Goal: Book appointment/travel/reservation

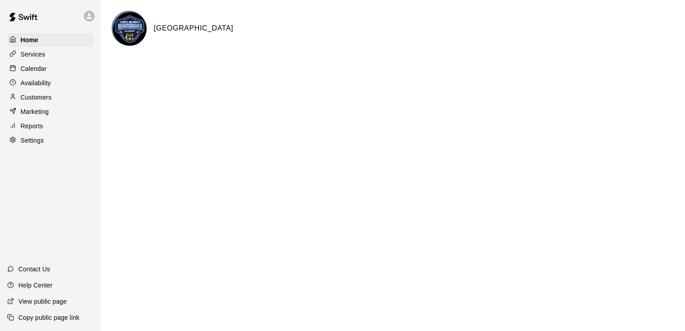
click at [33, 69] on p "Calendar" at bounding box center [34, 68] width 26 height 9
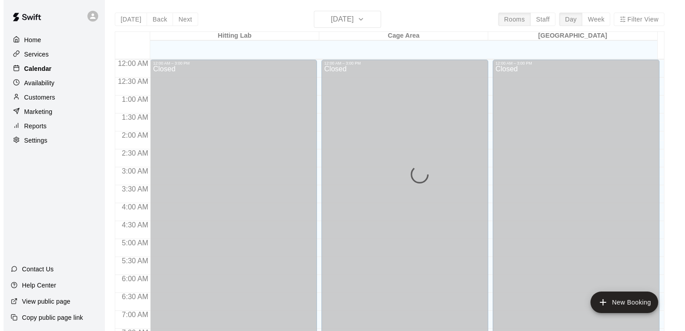
scroll to position [468, 0]
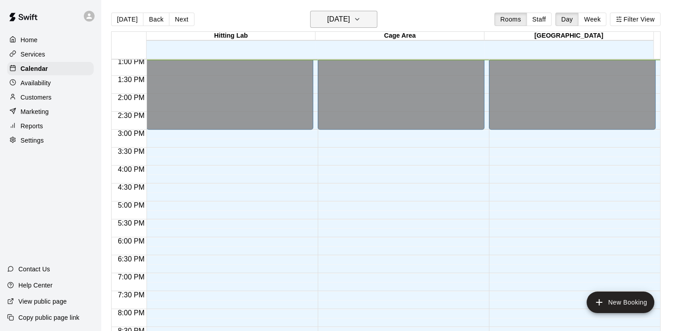
click at [361, 20] on icon "button" at bounding box center [356, 19] width 7 height 11
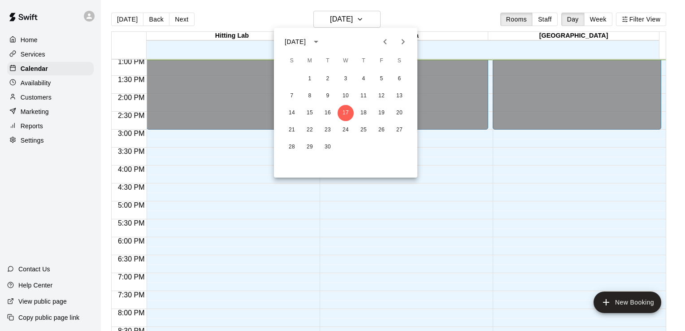
click at [321, 39] on icon "calendar view is open, switch to year view" at bounding box center [315, 41] width 11 height 11
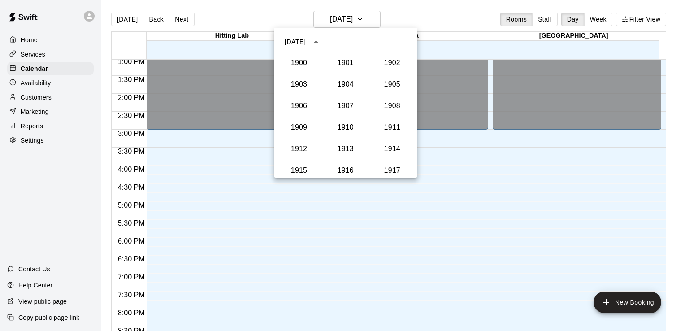
scroll to position [830, 0]
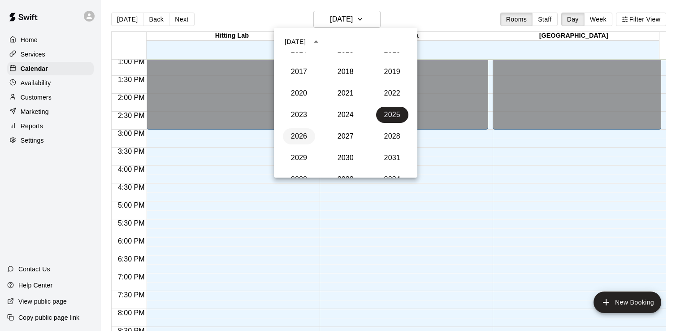
click at [296, 136] on button "2026" at bounding box center [299, 136] width 32 height 16
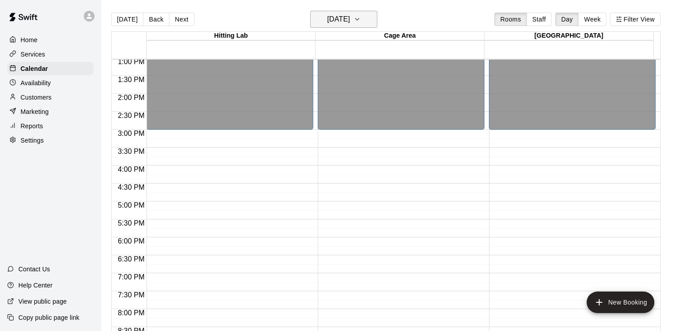
click at [361, 21] on icon "button" at bounding box center [356, 19] width 7 height 11
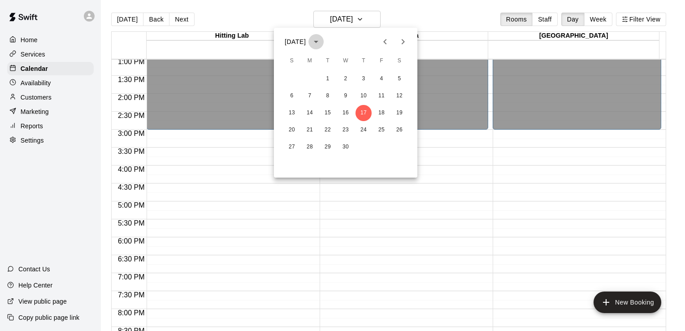
click at [321, 41] on icon "calendar view is open, switch to year view" at bounding box center [315, 41] width 11 height 11
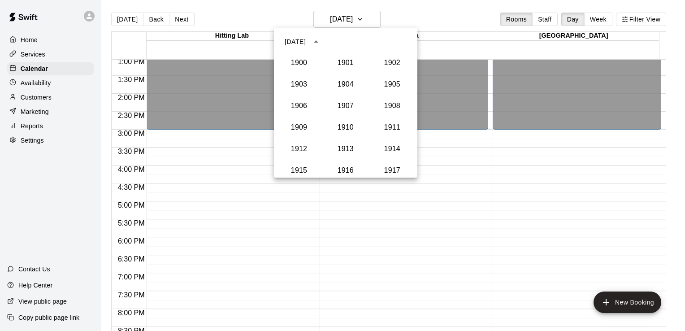
scroll to position [851, 0]
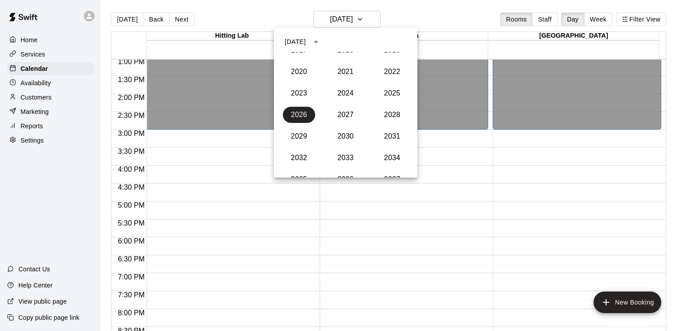
click at [301, 41] on div "[DATE]" at bounding box center [294, 41] width 21 height 9
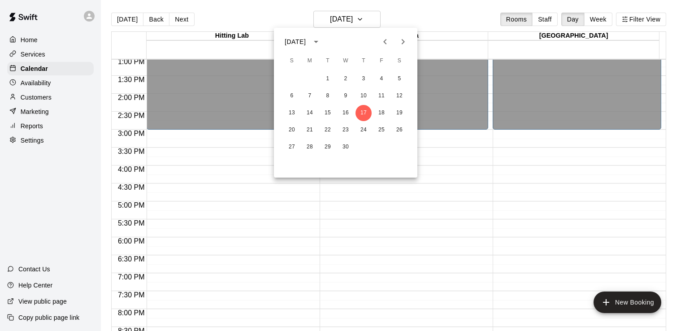
click at [301, 41] on div "[DATE]" at bounding box center [294, 41] width 21 height 9
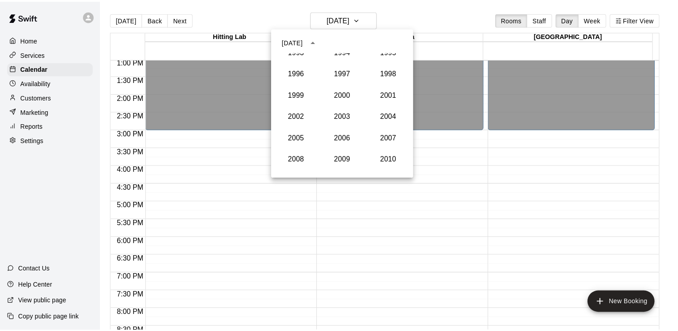
scroll to position [618, 0]
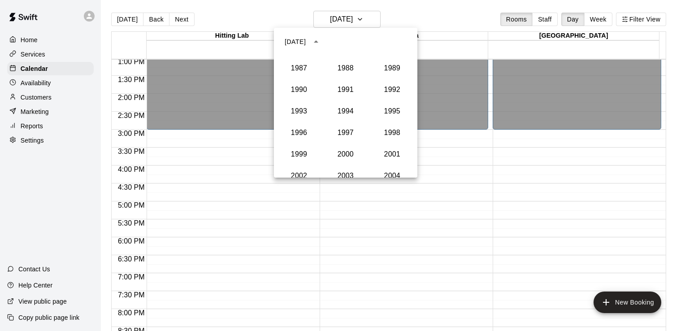
click at [416, 16] on div at bounding box center [342, 165] width 685 height 331
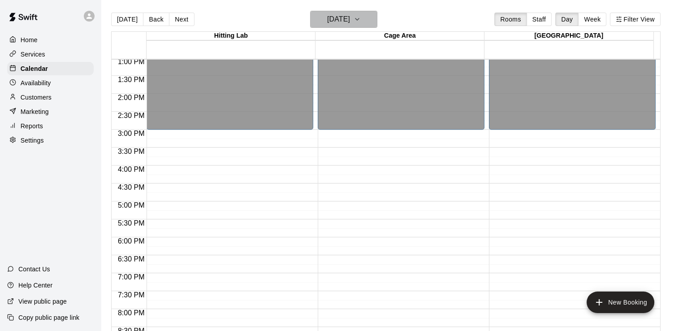
click at [361, 17] on icon "button" at bounding box center [356, 19] width 7 height 11
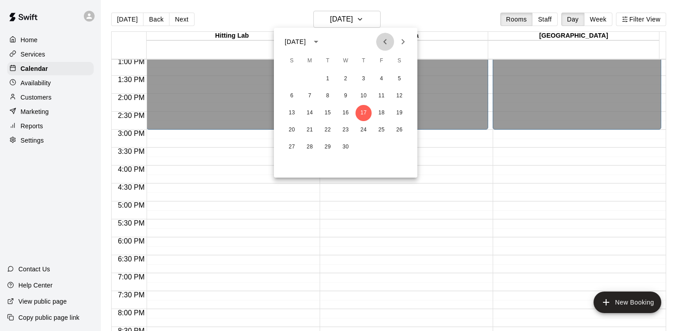
click at [383, 43] on icon "Previous month" at bounding box center [384, 41] width 11 height 11
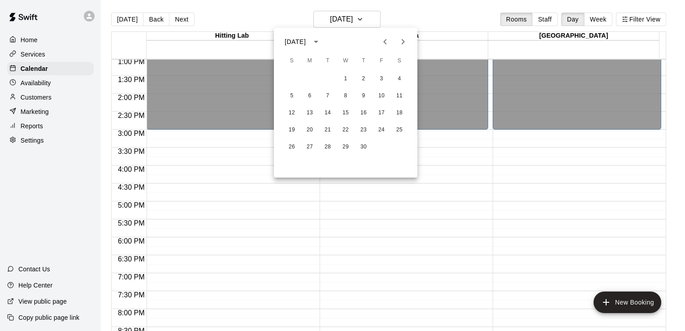
click at [383, 43] on icon "Previous month" at bounding box center [384, 41] width 11 height 11
click at [384, 114] on button "16" at bounding box center [381, 113] width 16 height 16
